Goal: Task Accomplishment & Management: Manage account settings

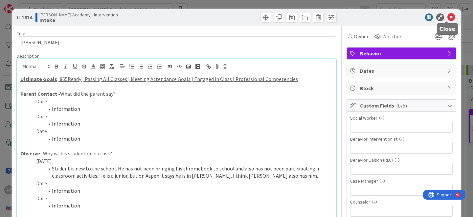
click at [447, 18] on icon at bounding box center [451, 17] width 8 height 8
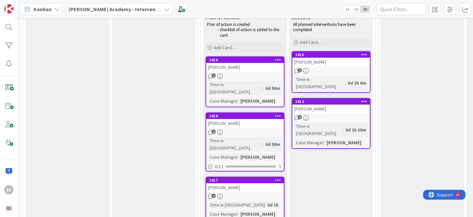
scroll to position [329, 0]
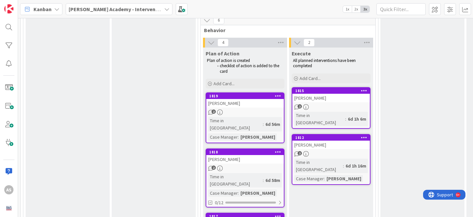
click at [277, 98] on icon at bounding box center [278, 96] width 6 height 5
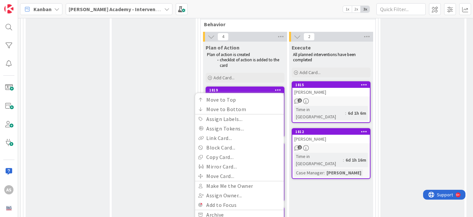
scroll to position [333, 0]
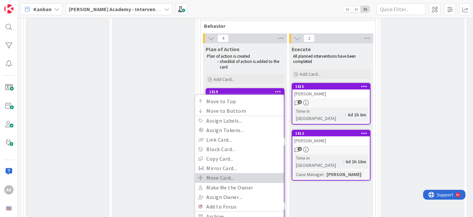
click at [242, 178] on link "Move Card..." at bounding box center [239, 178] width 89 height 10
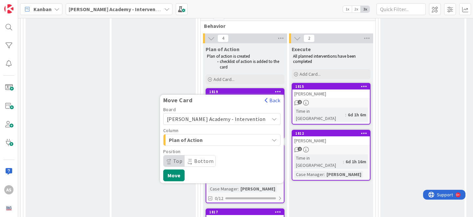
click at [218, 139] on span "Plan of Action" at bounding box center [193, 140] width 49 height 9
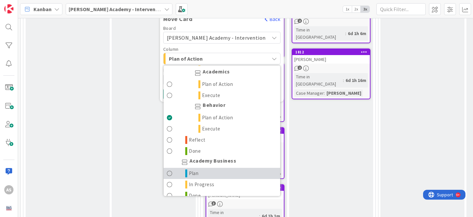
scroll to position [0, 0]
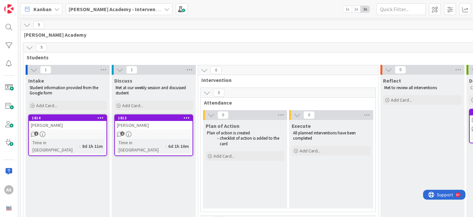
click at [86, 128] on div "[PERSON_NAME]" at bounding box center [68, 125] width 78 height 9
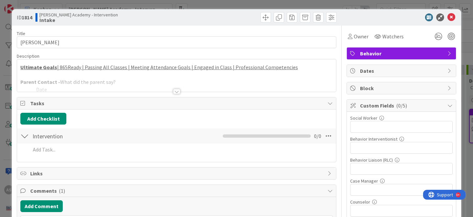
click at [173, 93] on div at bounding box center [176, 91] width 7 height 5
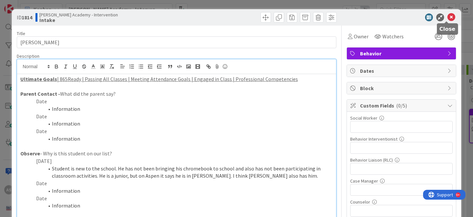
click at [447, 16] on icon at bounding box center [451, 17] width 8 height 8
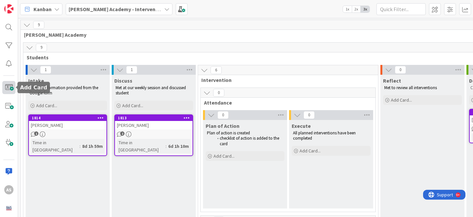
click at [11, 90] on span at bounding box center [8, 87] width 13 height 13
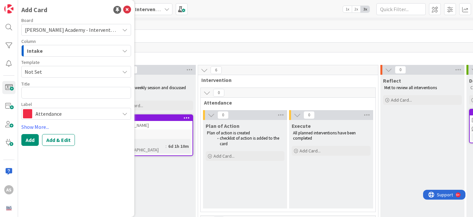
click at [70, 56] on button "Intake" at bounding box center [76, 51] width 110 height 12
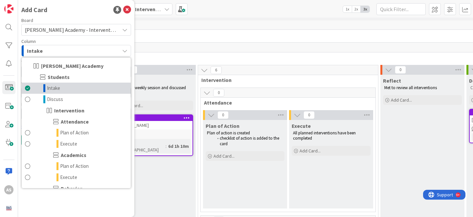
click at [73, 89] on link "Intake" at bounding box center [76, 88] width 109 height 11
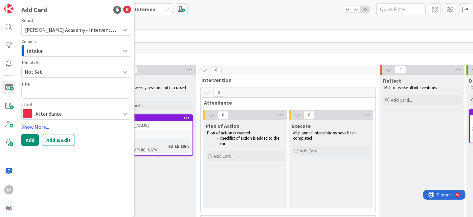
click at [56, 75] on span "Not Set" at bounding box center [70, 72] width 90 height 9
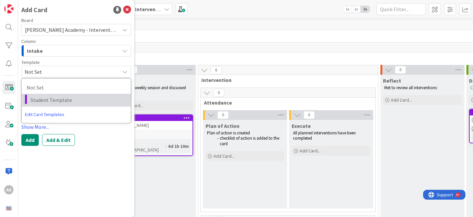
click at [57, 96] on span "Student Template" at bounding box center [78, 100] width 95 height 9
type textarea "x"
type textarea "Student Template"
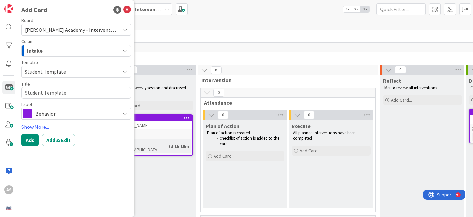
click at [58, 116] on span "Behavior" at bounding box center [75, 113] width 81 height 9
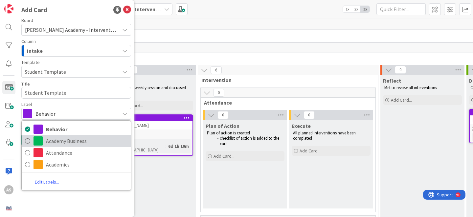
click at [56, 141] on span "Academy Business" at bounding box center [86, 141] width 81 height 10
type textarea "x"
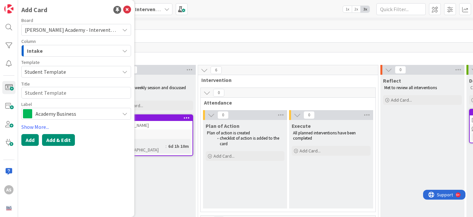
click at [54, 137] on button "Add & Edit" at bounding box center [58, 140] width 33 height 12
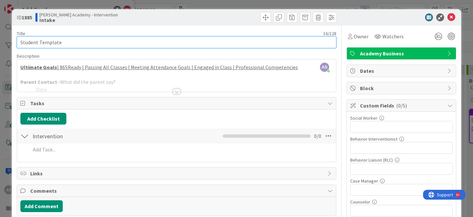
click at [83, 42] on input "Student Template" at bounding box center [177, 42] width 320 height 12
click at [126, 39] on input "[PERSON_NAME]" at bounding box center [177, 42] width 320 height 12
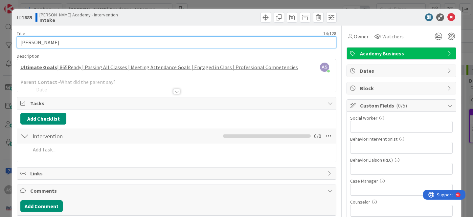
click at [126, 39] on input "[PERSON_NAME]" at bounding box center [177, 42] width 320 height 12
paste input "[PERSON_NAME] [PERSON_NAME]"
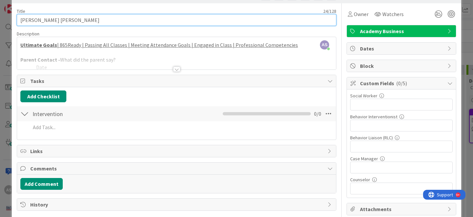
scroll to position [30, 0]
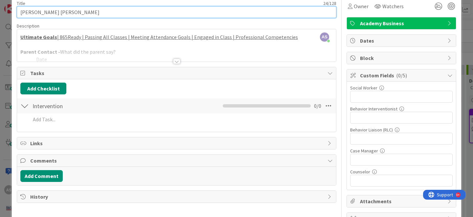
type input "[PERSON_NAME] [PERSON_NAME]"
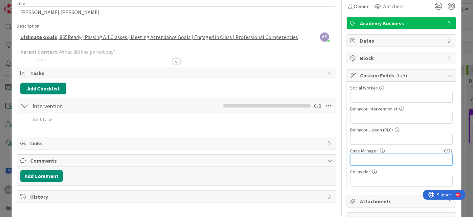
click at [367, 156] on input "text" at bounding box center [401, 160] width 103 height 12
type input "[PERSON_NAME]"
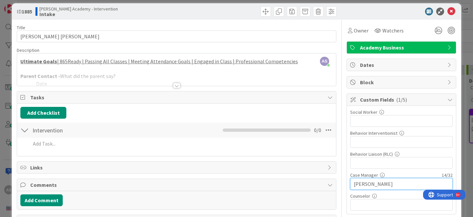
scroll to position [0, 0]
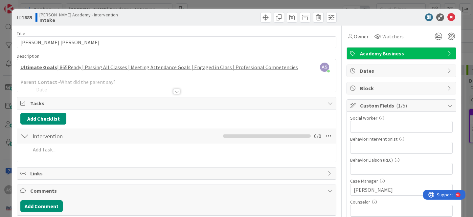
click at [177, 91] on div at bounding box center [176, 91] width 7 height 5
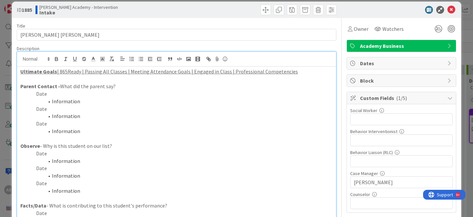
scroll to position [12, 0]
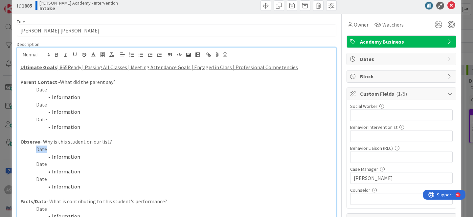
drag, startPoint x: 47, startPoint y: 148, endPoint x: 37, endPoint y: 148, distance: 9.9
click at [36, 148] on p "Date" at bounding box center [176, 150] width 312 height 8
drag, startPoint x: 86, startPoint y: 157, endPoint x: 52, endPoint y: 157, distance: 33.8
click at [52, 157] on li "Information" at bounding box center [180, 157] width 305 height 8
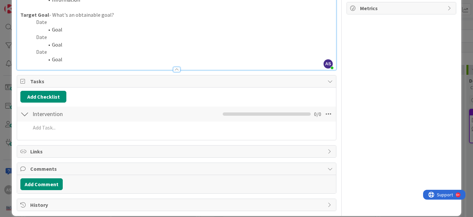
scroll to position [259, 0]
click at [42, 183] on button "Add Comment" at bounding box center [41, 184] width 42 height 12
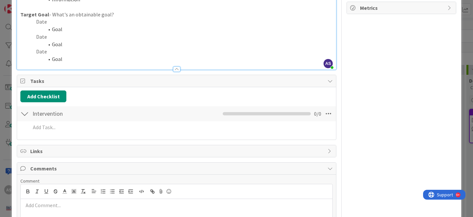
scroll to position [296, 0]
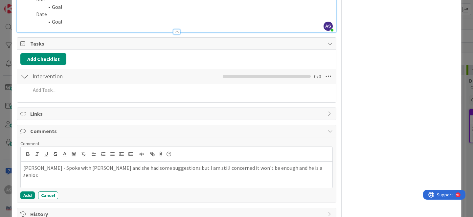
click at [44, 168] on p "[PERSON_NAME] - Spoke with [PERSON_NAME] and she had some suggestions but I am …" at bounding box center [176, 172] width 307 height 15
click at [25, 194] on button "Add" at bounding box center [27, 196] width 14 height 8
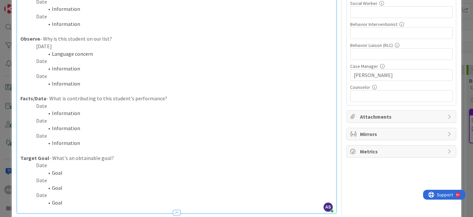
scroll to position [216, 0]
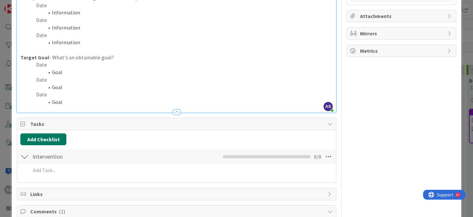
click at [52, 136] on button "Add Checklist" at bounding box center [43, 140] width 46 height 12
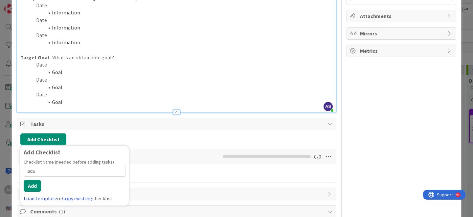
type input "aca"
click at [43, 201] on link "Load template" at bounding box center [41, 198] width 34 height 7
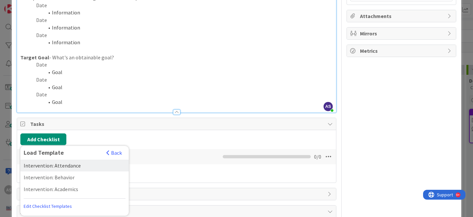
click at [67, 165] on div "Intervention: Attendance" at bounding box center [74, 166] width 108 height 12
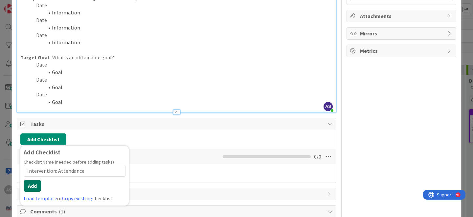
click at [26, 186] on button "Add" at bounding box center [32, 186] width 17 height 12
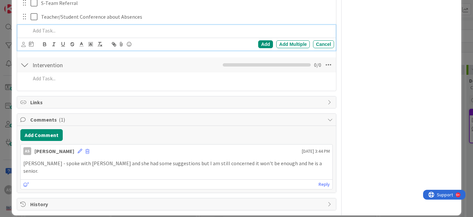
scroll to position [0, 0]
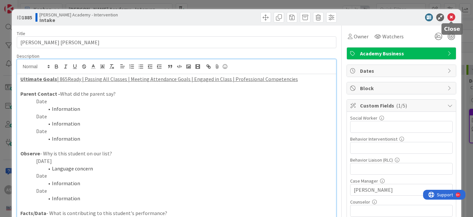
click at [450, 16] on icon at bounding box center [451, 17] width 8 height 8
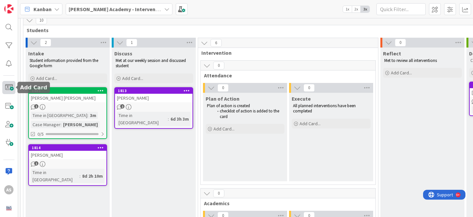
click at [6, 88] on span at bounding box center [8, 87] width 13 height 13
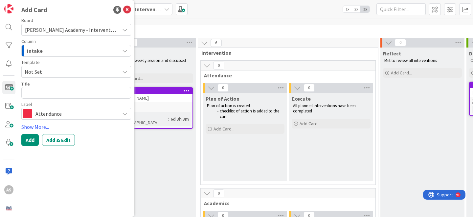
type textarea "x"
type textarea "Mar'[PERSON_NAME] [PERSON_NAME]"
click at [80, 75] on span "Not Set" at bounding box center [70, 72] width 90 height 9
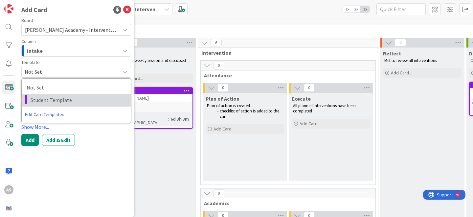
click at [71, 103] on span "Student Template" at bounding box center [78, 100] width 95 height 9
type textarea "x"
type textarea "Student Template"
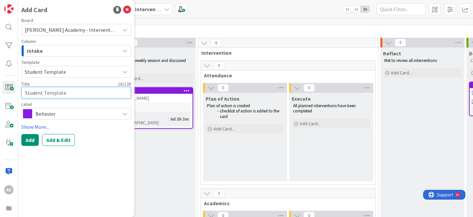
click at [91, 97] on textarea "Student Template" at bounding box center [76, 93] width 110 height 12
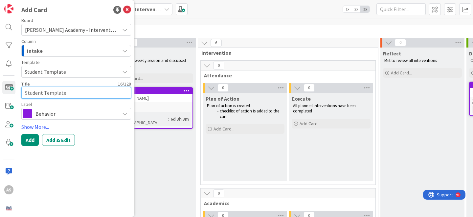
paste textarea "Mar'[PERSON_NAME] [PERSON_NAME]"
type textarea "x"
type textarea "Mar'[PERSON_NAME] [PERSON_NAME]"
click at [88, 118] on span "Behavior" at bounding box center [75, 113] width 81 height 9
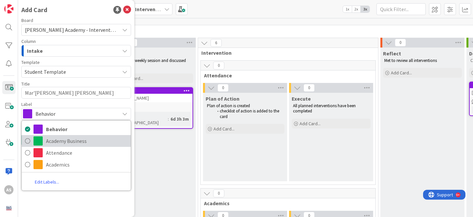
click at [85, 140] on span "Academy Business" at bounding box center [86, 141] width 81 height 10
type textarea "x"
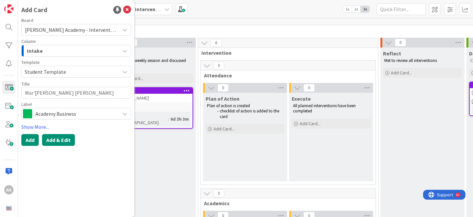
click at [59, 142] on button "Add & Edit" at bounding box center [58, 140] width 33 height 12
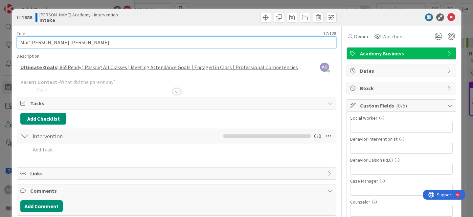
click at [62, 44] on input "Mar'[PERSON_NAME] [PERSON_NAME]" at bounding box center [177, 42] width 320 height 12
paste input "[PERSON_NAME]"
type input "[PERSON_NAME]"
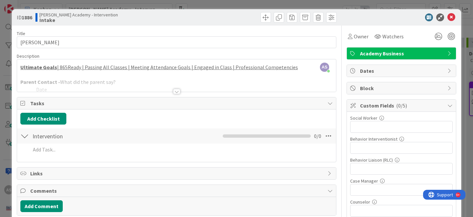
click at [174, 94] on div at bounding box center [176, 91] width 7 height 5
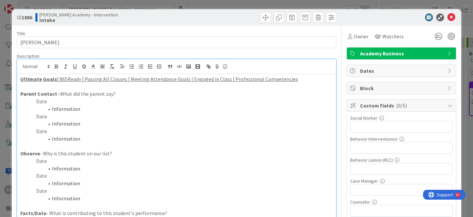
scroll to position [46, 0]
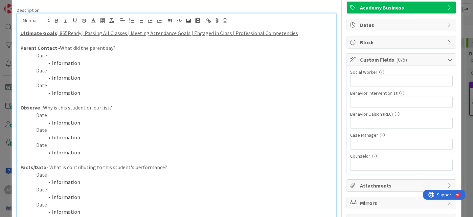
click at [44, 116] on p "Date" at bounding box center [176, 116] width 312 height 8
drag, startPoint x: 84, startPoint y: 122, endPoint x: 49, endPoint y: 122, distance: 35.8
click at [48, 122] on li "Information" at bounding box center [180, 123] width 305 height 8
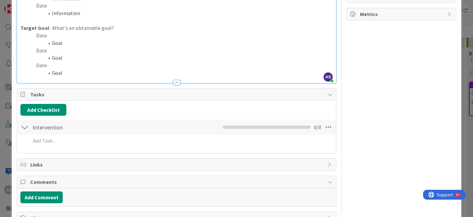
scroll to position [255, 0]
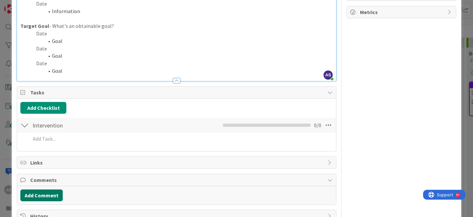
click at [44, 190] on button "Add Comment" at bounding box center [41, 196] width 42 height 12
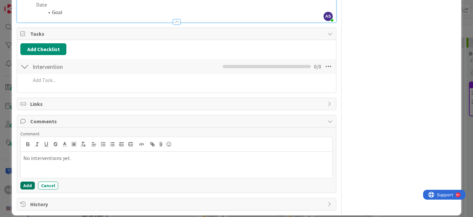
click at [28, 182] on button "Add" at bounding box center [27, 186] width 14 height 8
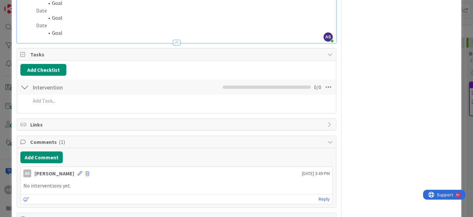
scroll to position [292, 0]
click at [51, 64] on button "Add Checklist" at bounding box center [43, 70] width 46 height 12
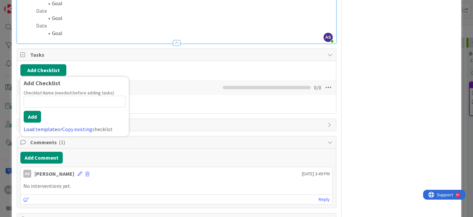
click at [45, 126] on link "Load template" at bounding box center [41, 129] width 34 height 7
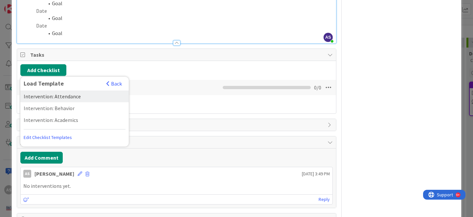
click at [58, 91] on div "Intervention: Attendance" at bounding box center [74, 97] width 108 height 12
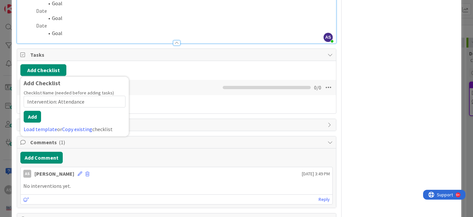
click at [87, 96] on input "Intervention: Attendance" at bounding box center [75, 102] width 102 height 12
click at [88, 96] on input "Intervention: Attendance" at bounding box center [75, 102] width 102 height 12
type input "academic"
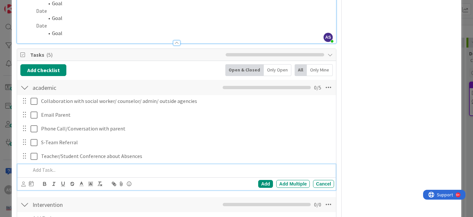
click at [26, 83] on div at bounding box center [24, 88] width 9 height 12
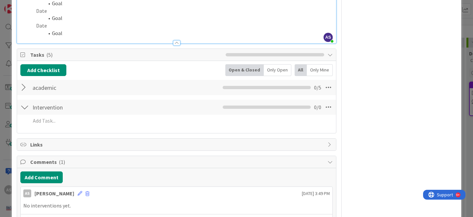
click at [25, 82] on div at bounding box center [24, 88] width 9 height 12
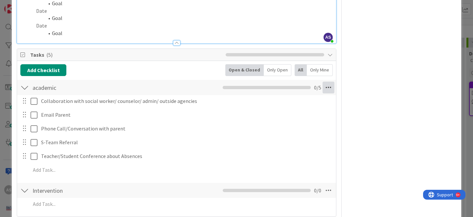
click at [326, 82] on icon at bounding box center [329, 88] width 12 height 12
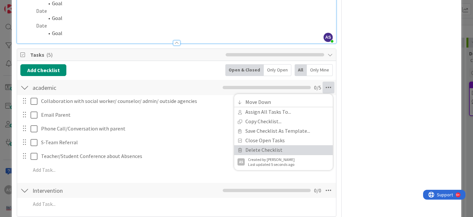
click at [279, 146] on link "Delete Checklist" at bounding box center [283, 151] width 99 height 10
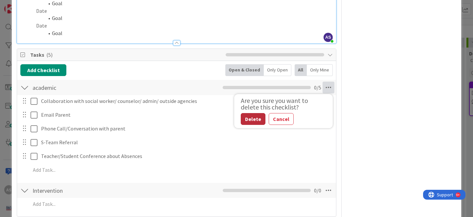
click at [256, 113] on button "Delete" at bounding box center [253, 119] width 25 height 12
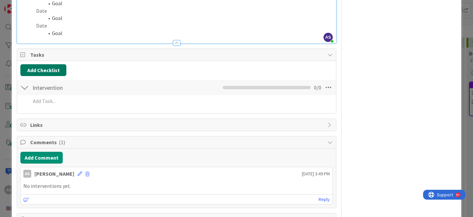
click at [49, 64] on button "Add Checklist" at bounding box center [43, 70] width 46 height 12
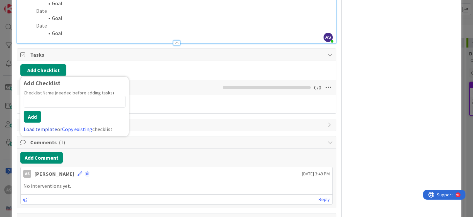
click at [47, 126] on link "Load template" at bounding box center [41, 129] width 34 height 7
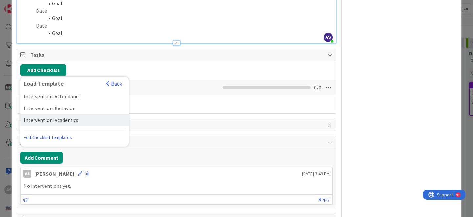
click at [80, 114] on div "Intervention: Academics" at bounding box center [74, 120] width 108 height 12
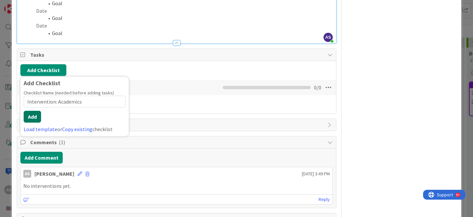
click at [33, 111] on button "Add" at bounding box center [32, 117] width 17 height 12
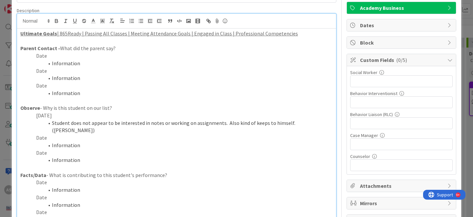
scroll to position [0, 0]
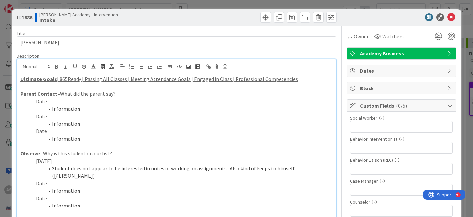
click at [273, 34] on div "Title 13 / 128" at bounding box center [177, 34] width 320 height 6
click at [453, 17] on icon at bounding box center [451, 17] width 8 height 8
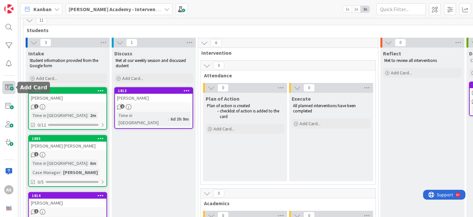
click at [10, 85] on span at bounding box center [8, 87] width 13 height 13
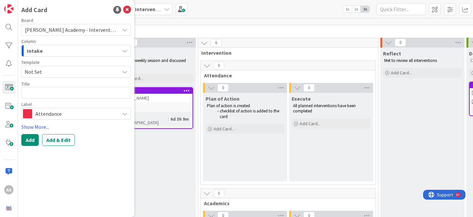
click at [56, 53] on div "Intake" at bounding box center [72, 51] width 94 height 11
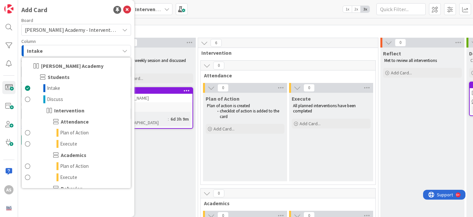
click at [56, 53] on div "Intake" at bounding box center [72, 51] width 94 height 11
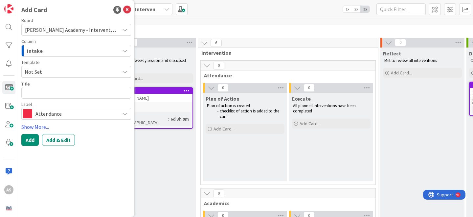
click at [47, 73] on span "Not Set" at bounding box center [70, 72] width 90 height 9
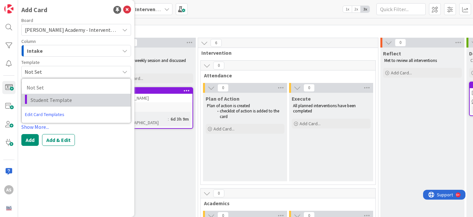
click at [45, 99] on span "Student Template" at bounding box center [78, 100] width 95 height 9
type textarea "x"
type textarea "Student Template"
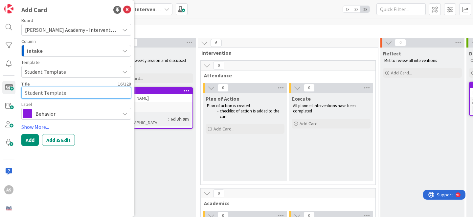
click at [47, 95] on textarea "Student Template" at bounding box center [76, 93] width 110 height 12
paste textarea "[PERSON_NAME]"
type textarea "x"
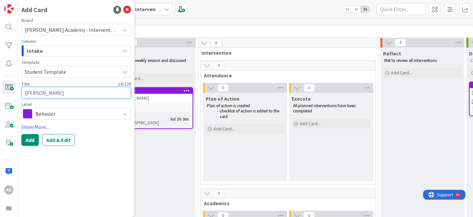
type textarea "[PERSON_NAME]"
click at [56, 115] on span "Behavior" at bounding box center [75, 113] width 81 height 9
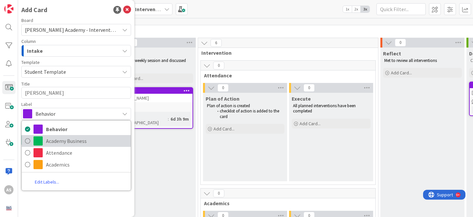
click at [61, 140] on span "Academy Business" at bounding box center [86, 141] width 81 height 10
type textarea "x"
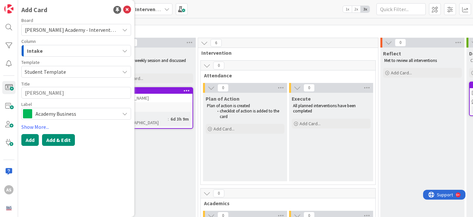
click at [49, 140] on button "Add & Edit" at bounding box center [58, 140] width 33 height 12
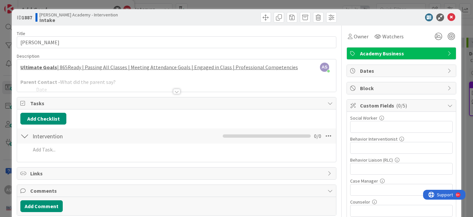
click at [178, 91] on div at bounding box center [176, 91] width 7 height 5
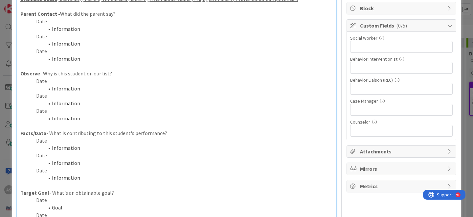
scroll to position [98, 0]
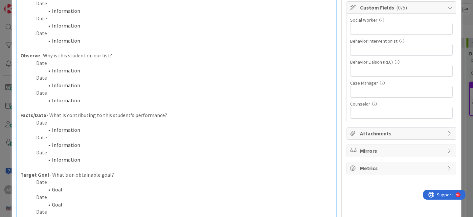
click at [46, 61] on p "Date" at bounding box center [176, 63] width 312 height 8
drag, startPoint x: 78, startPoint y: 73, endPoint x: 50, endPoint y: 73, distance: 28.3
click at [50, 73] on li "Information" at bounding box center [180, 71] width 305 height 8
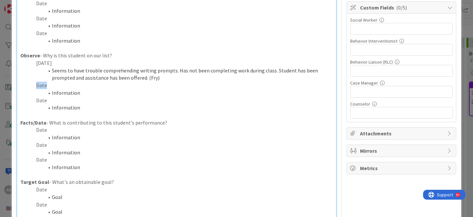
drag, startPoint x: 45, startPoint y: 84, endPoint x: 33, endPoint y: 84, distance: 12.5
click at [33, 84] on p "Date" at bounding box center [176, 86] width 312 height 8
click at [169, 78] on li "Seems to have trouble comprehending writing prompts. Has not been completing wo…" at bounding box center [180, 74] width 305 height 15
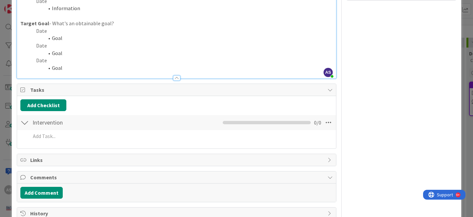
scroll to position [289, 0]
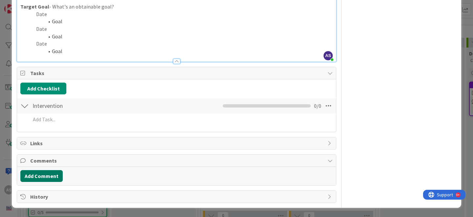
click at [42, 172] on button "Add Comment" at bounding box center [41, 177] width 42 height 12
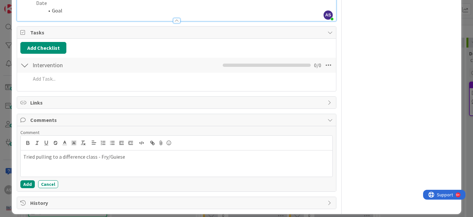
scroll to position [336, 0]
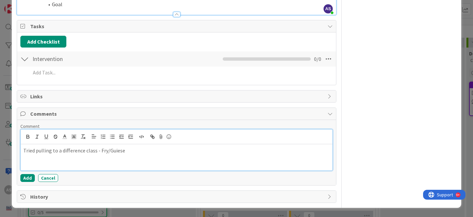
click at [112, 151] on p "Tried pulling to a difference class - Fry/Guiese" at bounding box center [176, 151] width 307 height 8
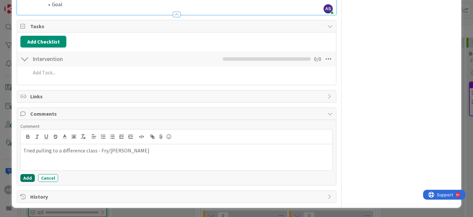
click at [27, 181] on button "Add" at bounding box center [27, 178] width 14 height 8
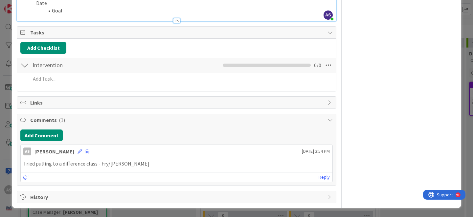
scroll to position [0, 0]
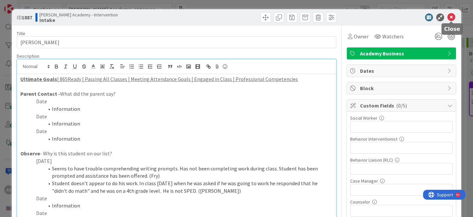
click at [452, 20] on icon at bounding box center [451, 17] width 8 height 8
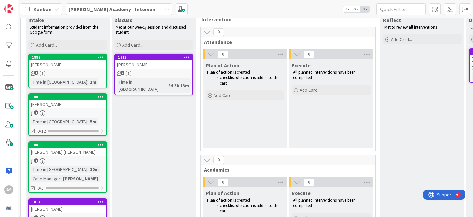
scroll to position [67, 0]
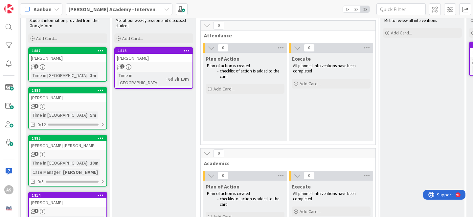
click at [74, 60] on div "[PERSON_NAME]" at bounding box center [68, 58] width 78 height 9
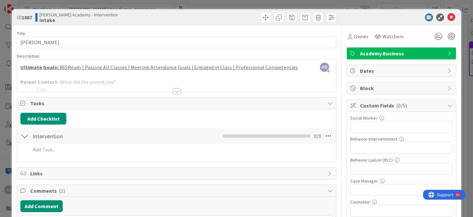
click at [177, 90] on div at bounding box center [176, 91] width 7 height 5
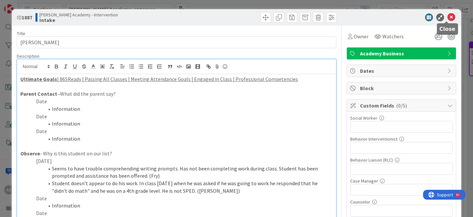
click at [447, 17] on icon at bounding box center [451, 17] width 8 height 8
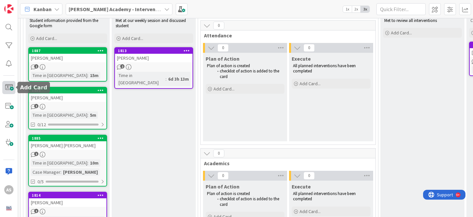
click at [10, 89] on span at bounding box center [8, 87] width 13 height 13
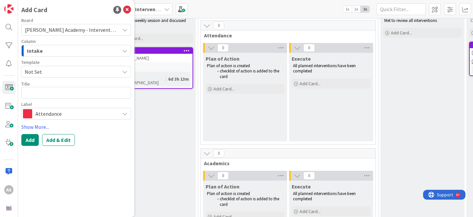
click at [66, 48] on div "Intake" at bounding box center [72, 51] width 94 height 11
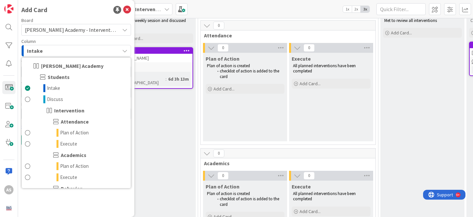
click at [66, 48] on div "Intake" at bounding box center [72, 51] width 94 height 11
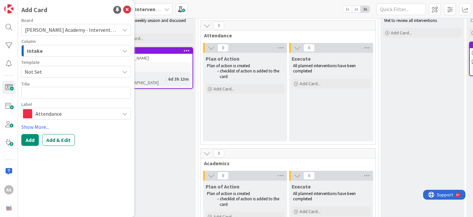
click at [61, 57] on div "Board [PERSON_NAME] Academy - Intervention Column Intake [PERSON_NAME] Academy …" at bounding box center [76, 69] width 110 height 102
click at [60, 55] on div "Intake" at bounding box center [72, 51] width 94 height 11
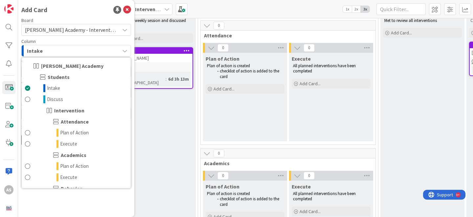
click at [62, 53] on div "Intake" at bounding box center [72, 51] width 94 height 11
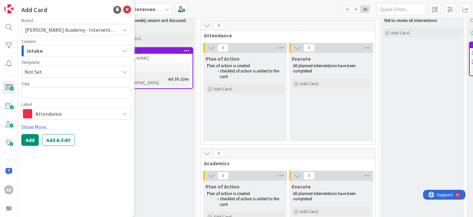
click at [59, 73] on span "Not Set" at bounding box center [70, 72] width 90 height 9
click at [56, 106] on hr at bounding box center [76, 106] width 109 height 0
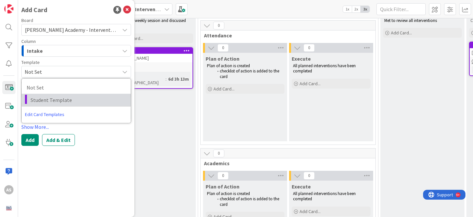
click at [57, 103] on span "Student Template" at bounding box center [78, 100] width 95 height 9
type textarea "x"
type textarea "Student Template"
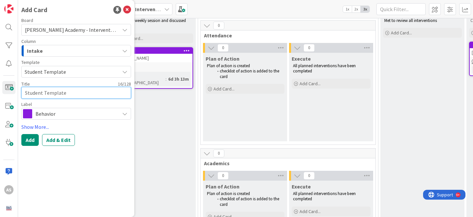
click at [60, 93] on textarea "Student Template" at bounding box center [76, 93] width 110 height 12
type textarea "x"
type textarea "e"
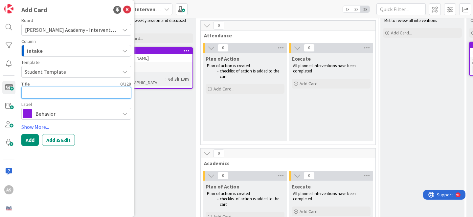
type textarea "x"
type textarea "L"
type textarea "x"
type textarea "Le"
type textarea "x"
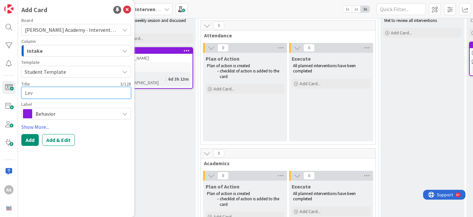
type textarea "Levi"
type textarea "x"
type textarea "Levi"
type textarea "x"
type textarea "[PERSON_NAME]"
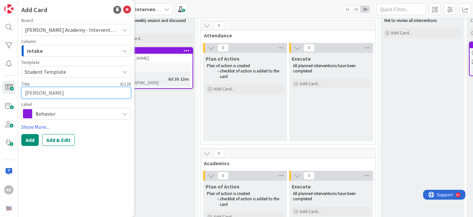
type textarea "x"
type textarea "[PERSON_NAME]"
type textarea "x"
type textarea "Levi Mill"
type textarea "x"
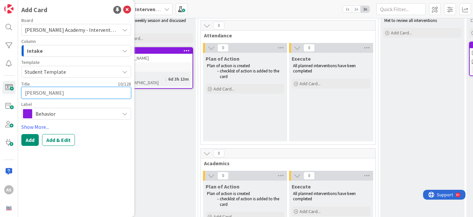
type textarea "[PERSON_NAME]"
click at [71, 115] on span "Behavior" at bounding box center [75, 113] width 81 height 9
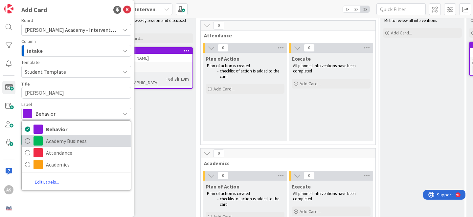
click at [71, 140] on span "Academy Business" at bounding box center [86, 141] width 81 height 10
type textarea "x"
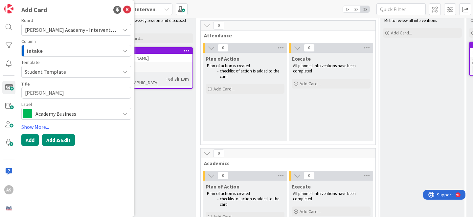
click at [57, 142] on button "Add & Edit" at bounding box center [58, 140] width 33 height 12
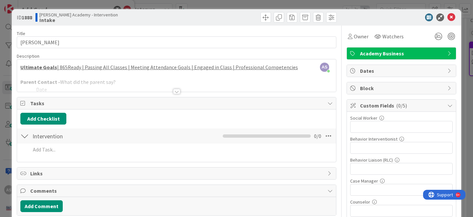
click at [174, 91] on div at bounding box center [176, 91] width 7 height 5
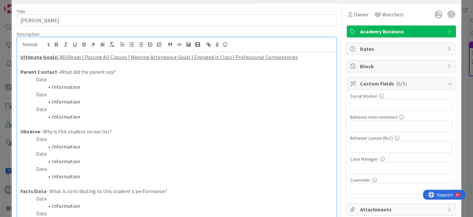
scroll to position [37, 0]
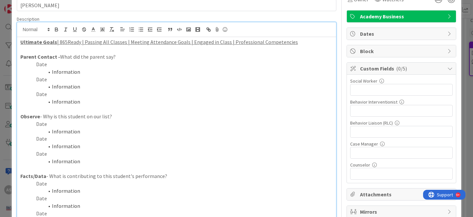
click at [46, 125] on p "Date" at bounding box center [176, 125] width 312 height 8
drag, startPoint x: 84, startPoint y: 134, endPoint x: 52, endPoint y: 133, distance: 32.2
click at [51, 133] on li "Information" at bounding box center [180, 132] width 305 height 8
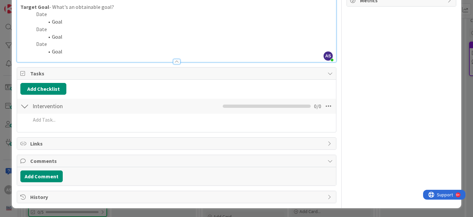
scroll to position [266, 0]
click at [52, 176] on button "Add Comment" at bounding box center [41, 177] width 42 height 12
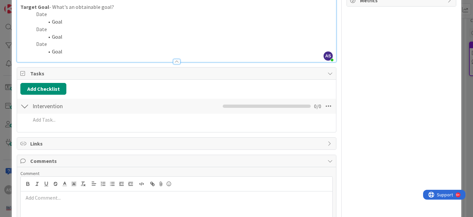
scroll to position [313, 0]
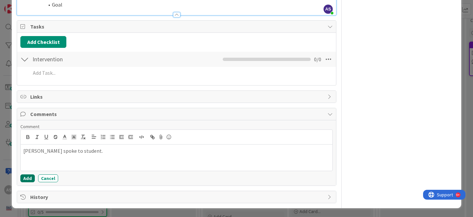
click at [28, 178] on button "Add" at bounding box center [27, 179] width 14 height 8
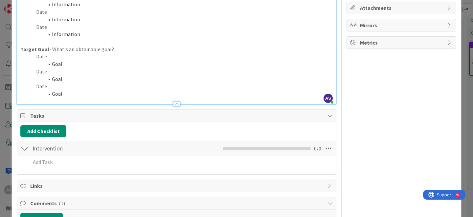
scroll to position [0, 0]
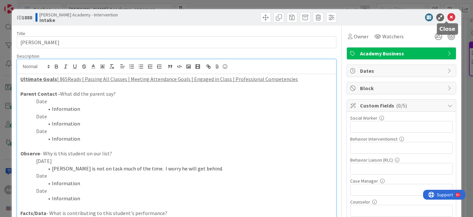
click at [448, 18] on icon at bounding box center [451, 17] width 8 height 8
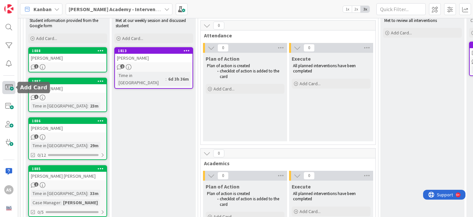
click at [9, 90] on span at bounding box center [8, 87] width 13 height 13
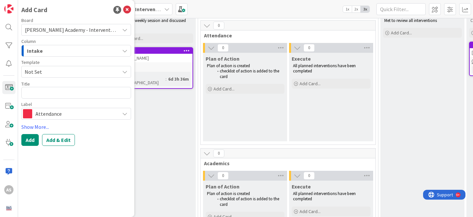
click at [87, 54] on div "Intake" at bounding box center [72, 51] width 94 height 11
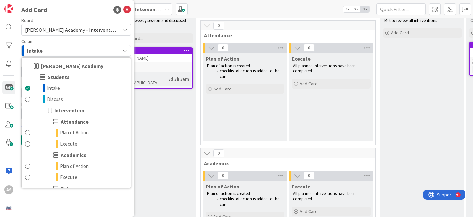
click at [87, 54] on div "Intake" at bounding box center [72, 51] width 94 height 11
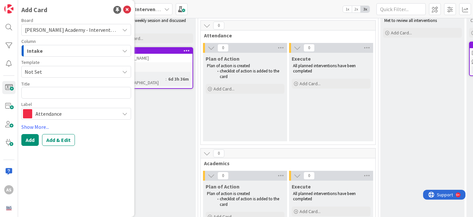
click at [76, 69] on span "Not Set" at bounding box center [70, 72] width 90 height 9
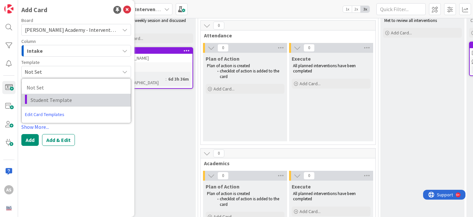
click at [72, 99] on span "Student Template" at bounding box center [78, 100] width 95 height 9
type textarea "x"
type textarea "Student Template"
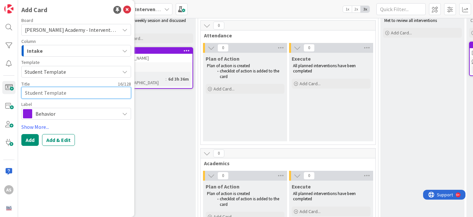
click at [58, 97] on textarea "Student Template" at bounding box center [76, 93] width 110 height 12
type textarea "x"
type textarea "Student TemplMate"
type textarea "x"
type textarea "Student TemplMiate"
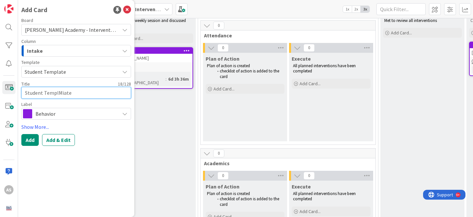
type textarea "x"
type textarea "Student TemplMate"
type textarea "x"
type textarea "Student Template"
click at [58, 97] on textarea "Student Template" at bounding box center [76, 93] width 110 height 12
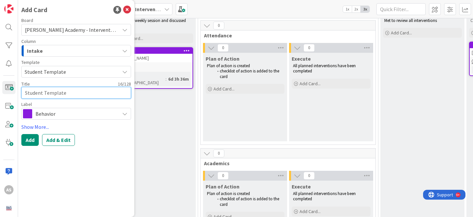
click at [58, 97] on textarea "Student Template" at bounding box center [76, 93] width 110 height 12
paste textarea "[PERSON_NAME] ([PERSON_NAME]) [PERSON_NAME]"
type textarea "x"
type textarea "[PERSON_NAME] ([PERSON_NAME]) [PERSON_NAME]"
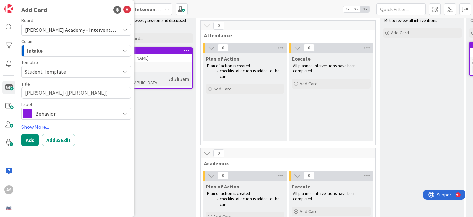
click at [57, 117] on span "Behavior" at bounding box center [75, 113] width 81 height 9
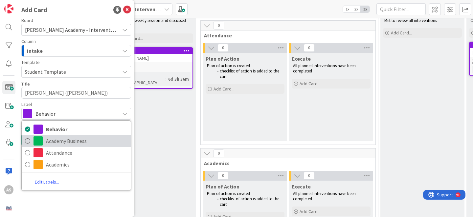
click at [56, 146] on span "Academy Business" at bounding box center [86, 141] width 81 height 10
type textarea "x"
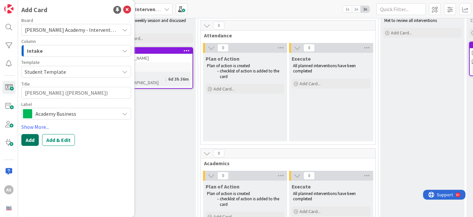
click at [31, 138] on button "Add" at bounding box center [29, 140] width 17 height 12
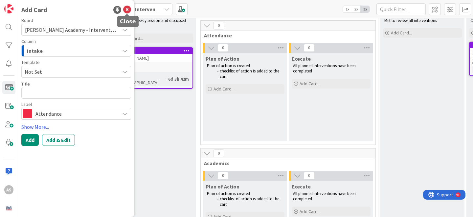
click at [127, 8] on icon at bounding box center [127, 10] width 8 height 8
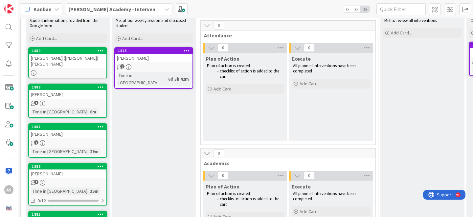
click at [60, 70] on div at bounding box center [68, 73] width 78 height 6
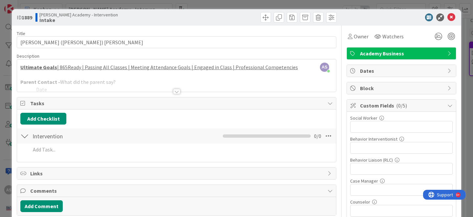
click at [174, 92] on div at bounding box center [176, 91] width 7 height 5
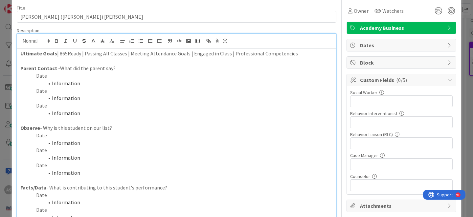
scroll to position [27, 0]
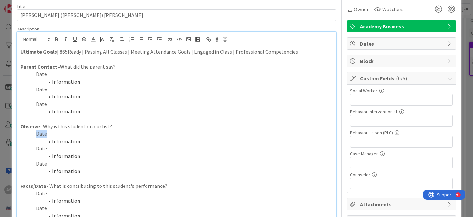
drag, startPoint x: 46, startPoint y: 136, endPoint x: 37, endPoint y: 135, distance: 9.2
click at [37, 135] on p "Date" at bounding box center [176, 134] width 312 height 8
drag, startPoint x: 80, startPoint y: 142, endPoint x: 49, endPoint y: 142, distance: 31.5
click at [49, 142] on li "Information" at bounding box center [180, 142] width 305 height 8
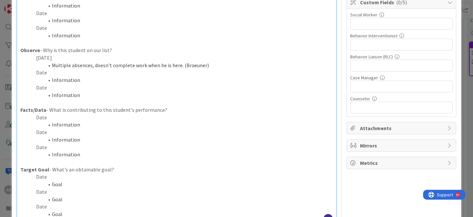
scroll to position [210, 0]
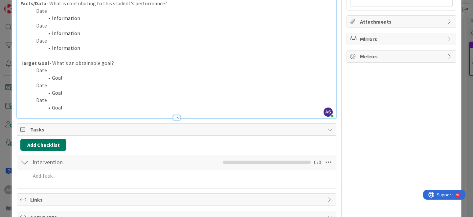
click at [40, 146] on button "Add Checklist" at bounding box center [43, 145] width 46 height 12
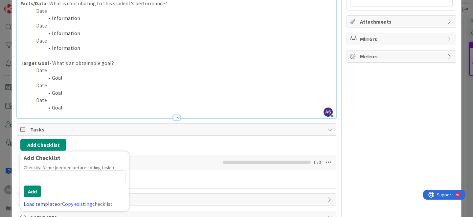
click at [41, 204] on link "Load template" at bounding box center [41, 204] width 34 height 7
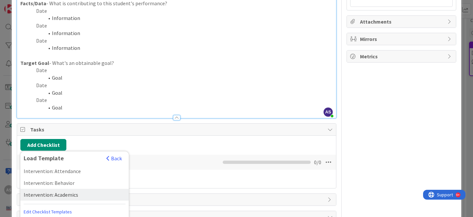
click at [72, 194] on div "Intervention: Academics" at bounding box center [74, 195] width 108 height 12
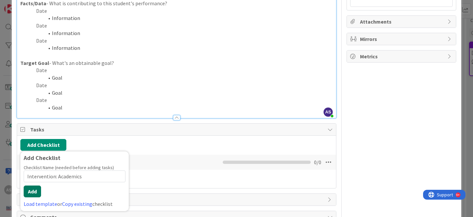
click at [33, 191] on button "Add" at bounding box center [32, 192] width 17 height 12
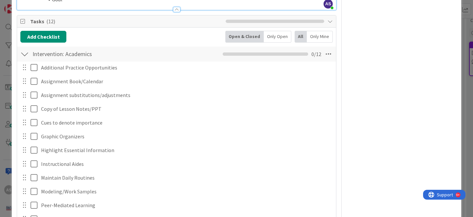
scroll to position [0, 0]
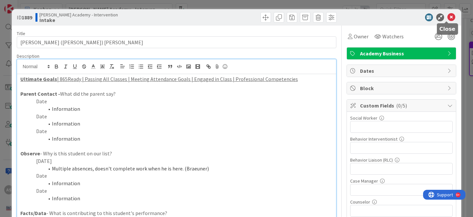
click at [447, 16] on icon at bounding box center [451, 17] width 8 height 8
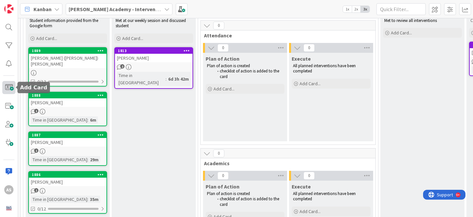
click at [11, 88] on span at bounding box center [8, 87] width 13 height 13
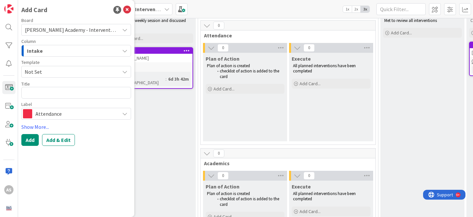
click at [63, 71] on span "Not Set" at bounding box center [70, 72] width 90 height 9
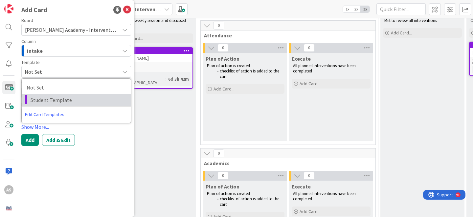
click at [58, 99] on span "Student Template" at bounding box center [78, 100] width 95 height 9
type textarea "x"
type textarea "Student Template"
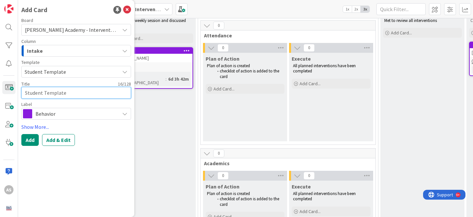
click at [74, 96] on textarea "Student Template" at bounding box center [76, 93] width 110 height 12
paste textarea "[PERSON_NAME]"
type textarea "x"
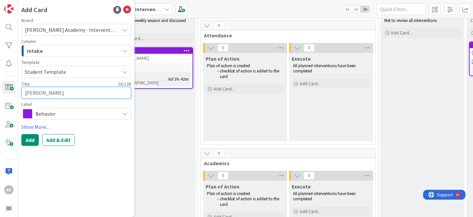
type textarea "[PERSON_NAME]"
click at [56, 111] on span "Behavior" at bounding box center [75, 113] width 81 height 9
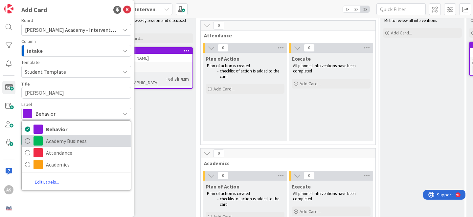
click at [59, 144] on span "Academy Business" at bounding box center [86, 141] width 81 height 10
type textarea "x"
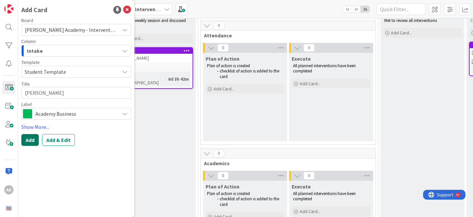
click at [28, 140] on button "Add" at bounding box center [29, 140] width 17 height 12
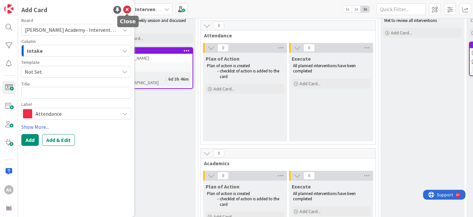
click at [129, 10] on icon at bounding box center [127, 10] width 8 height 8
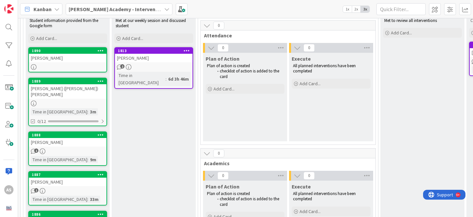
click at [61, 63] on link "1890 [PERSON_NAME]" at bounding box center [67, 59] width 79 height 25
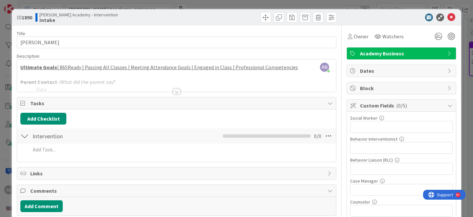
click at [174, 93] on div at bounding box center [176, 91] width 7 height 5
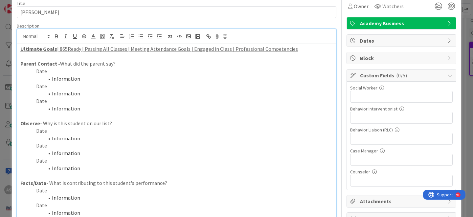
scroll to position [47, 0]
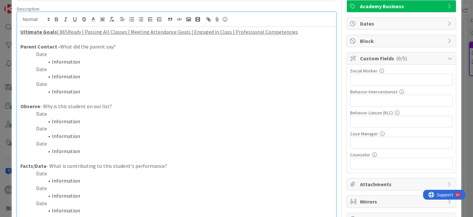
click at [46, 114] on p "Date" at bounding box center [176, 114] width 312 height 8
drag, startPoint x: 87, startPoint y: 122, endPoint x: 47, endPoint y: 122, distance: 40.1
click at [47, 122] on li "Information" at bounding box center [180, 122] width 305 height 8
drag, startPoint x: 80, startPoint y: 120, endPoint x: 48, endPoint y: 120, distance: 31.2
click at [48, 120] on li "Information" at bounding box center [180, 122] width 305 height 8
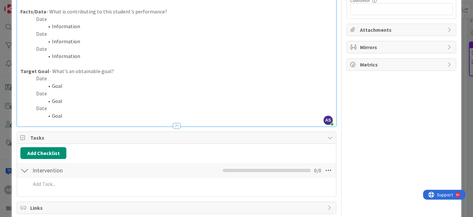
scroll to position [0, 0]
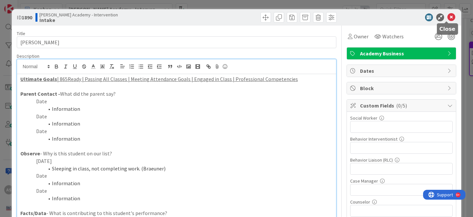
click at [449, 19] on icon at bounding box center [451, 17] width 8 height 8
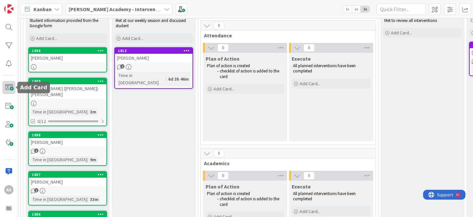
click at [11, 83] on span at bounding box center [8, 87] width 13 height 13
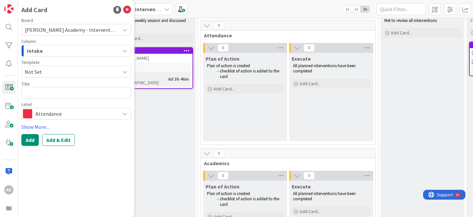
click at [72, 74] on span "Not Set" at bounding box center [70, 72] width 90 height 9
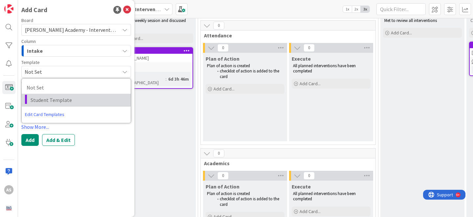
click at [71, 96] on span "Student Template" at bounding box center [78, 100] width 95 height 9
type textarea "x"
type textarea "Student Template"
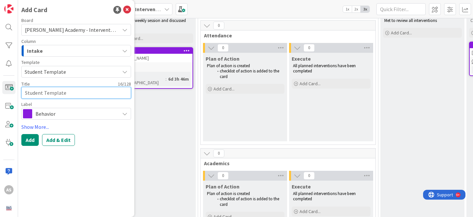
click at [55, 97] on textarea "Student Template" at bounding box center [76, 93] width 110 height 12
click at [55, 96] on textarea "Student Template" at bounding box center [76, 93] width 110 height 12
paste textarea "Destinee ([PERSON_NAME]) [PERSON_NAME]"
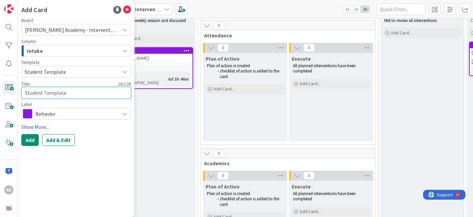
type textarea "x"
type textarea "Destinee ([PERSON_NAME]) [PERSON_NAME]"
click at [54, 114] on span "Behavior" at bounding box center [75, 113] width 81 height 9
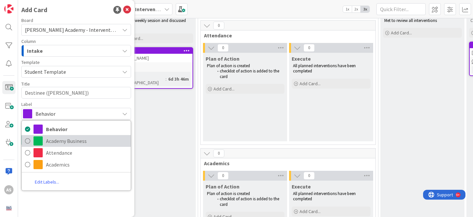
click at [57, 144] on span "Academy Business" at bounding box center [86, 141] width 81 height 10
type textarea "x"
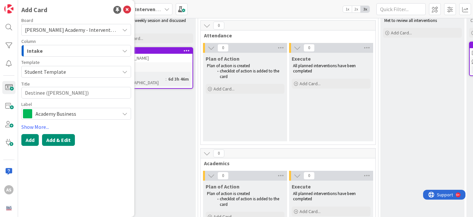
click at [53, 141] on button "Add & Edit" at bounding box center [58, 140] width 33 height 12
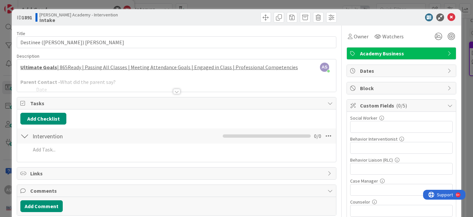
click at [174, 92] on div at bounding box center [176, 91] width 7 height 5
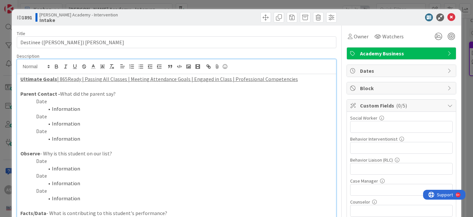
scroll to position [44, 0]
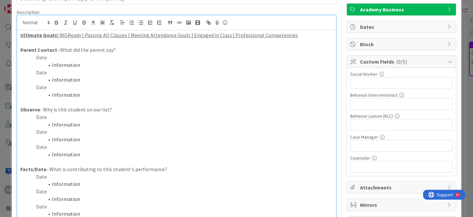
click at [46, 117] on p "Date" at bounding box center [176, 118] width 312 height 8
drag, startPoint x: 94, startPoint y: 126, endPoint x: 48, endPoint y: 126, distance: 46.3
click at [48, 126] on li "Information" at bounding box center [180, 125] width 305 height 8
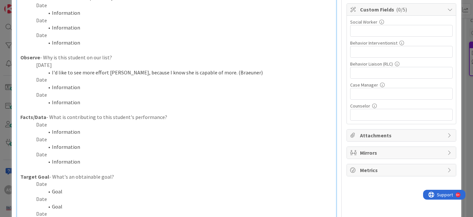
scroll to position [0, 0]
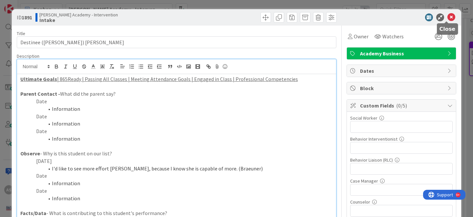
click at [447, 17] on icon at bounding box center [451, 17] width 8 height 8
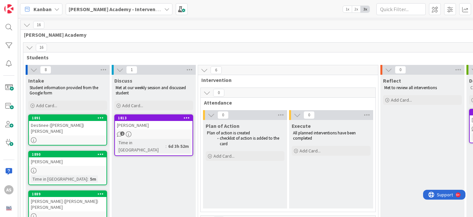
click at [79, 125] on div "Destinee ([PERSON_NAME]) [PERSON_NAME]" at bounding box center [68, 128] width 78 height 14
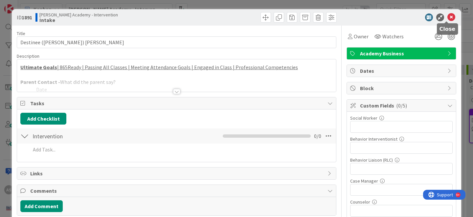
click at [447, 17] on icon at bounding box center [451, 17] width 8 height 8
